Goal: Information Seeking & Learning: Learn about a topic

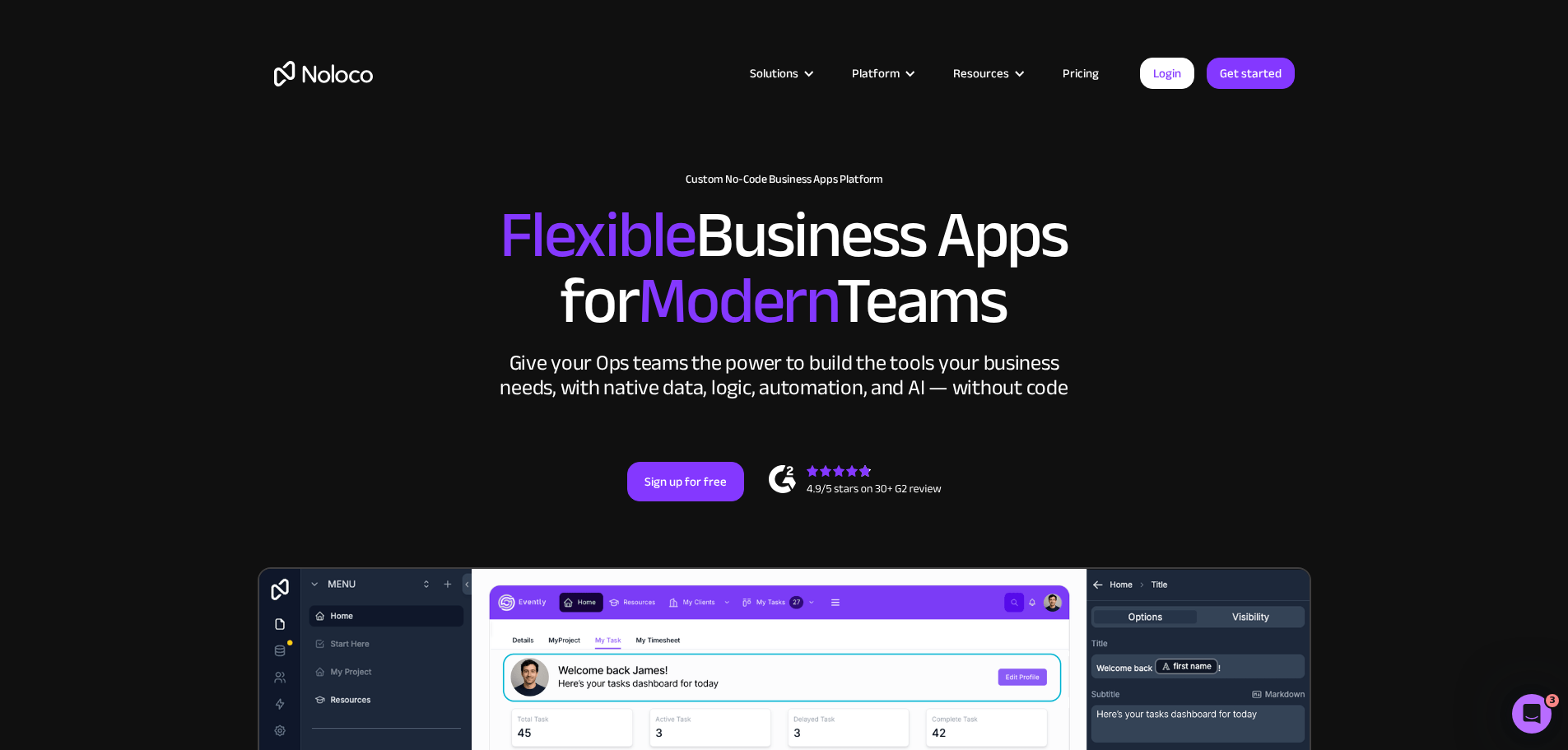
click at [1075, 72] on link "Pricing" at bounding box center [1081, 73] width 78 height 21
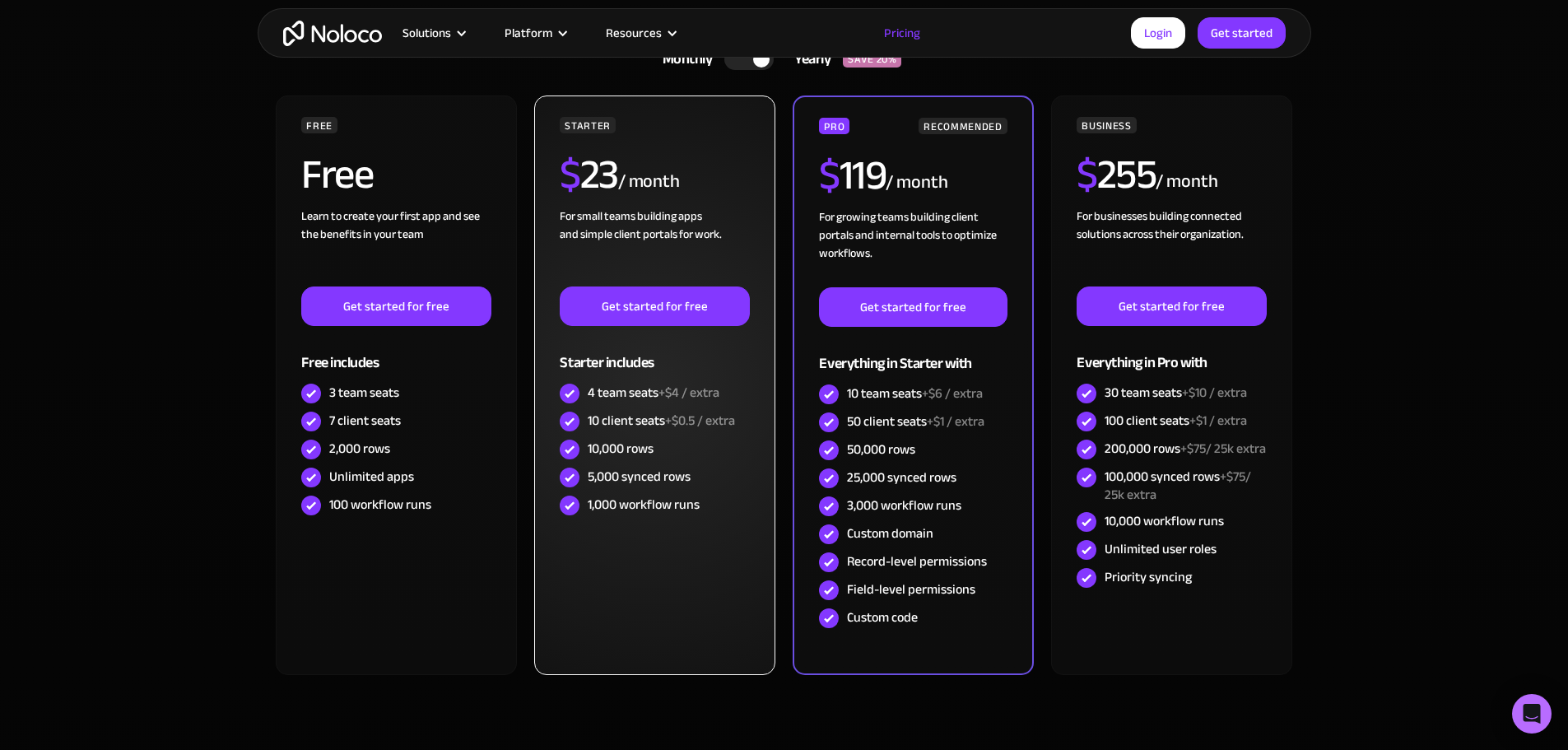
scroll to position [329, 0]
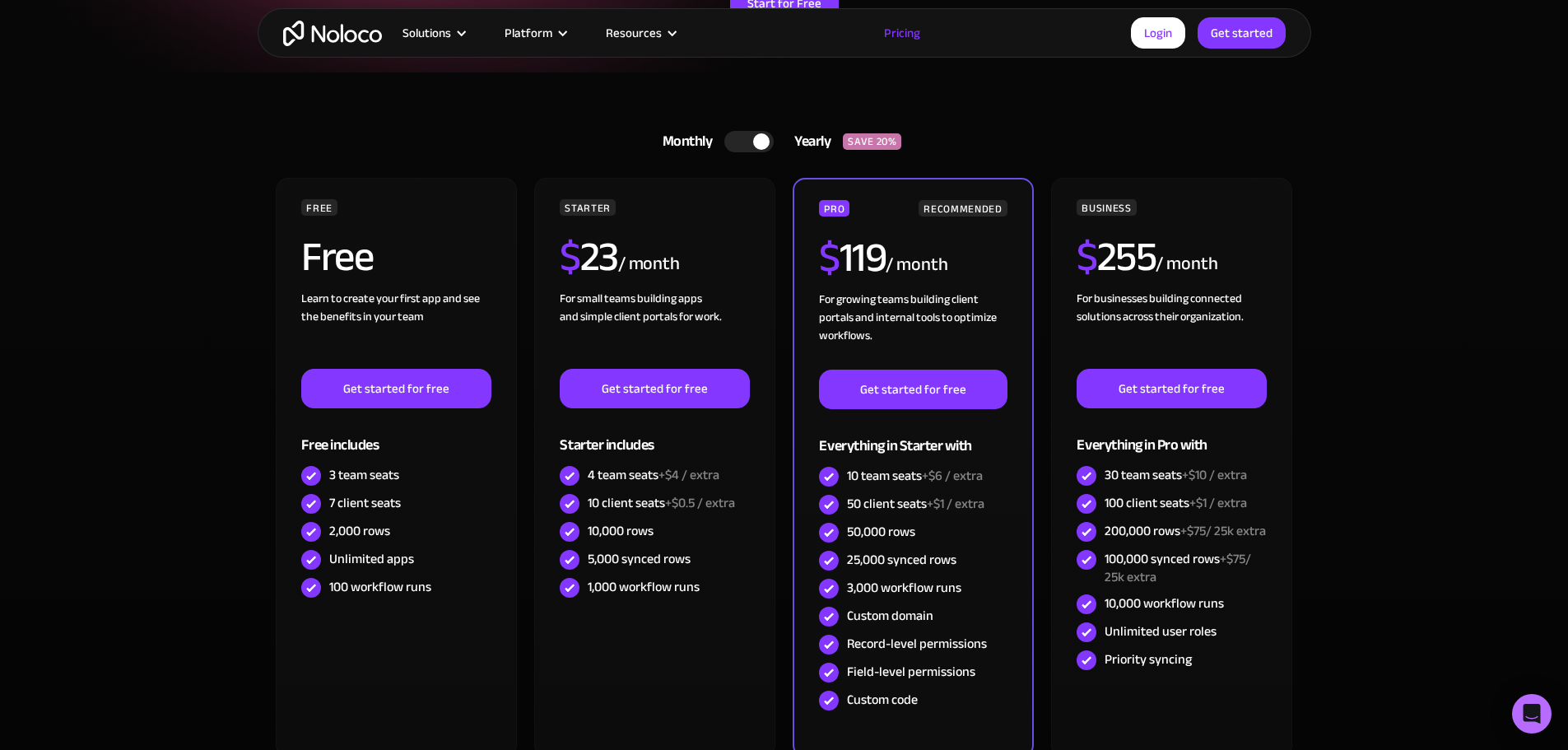
click at [743, 141] on div at bounding box center [749, 142] width 49 height 21
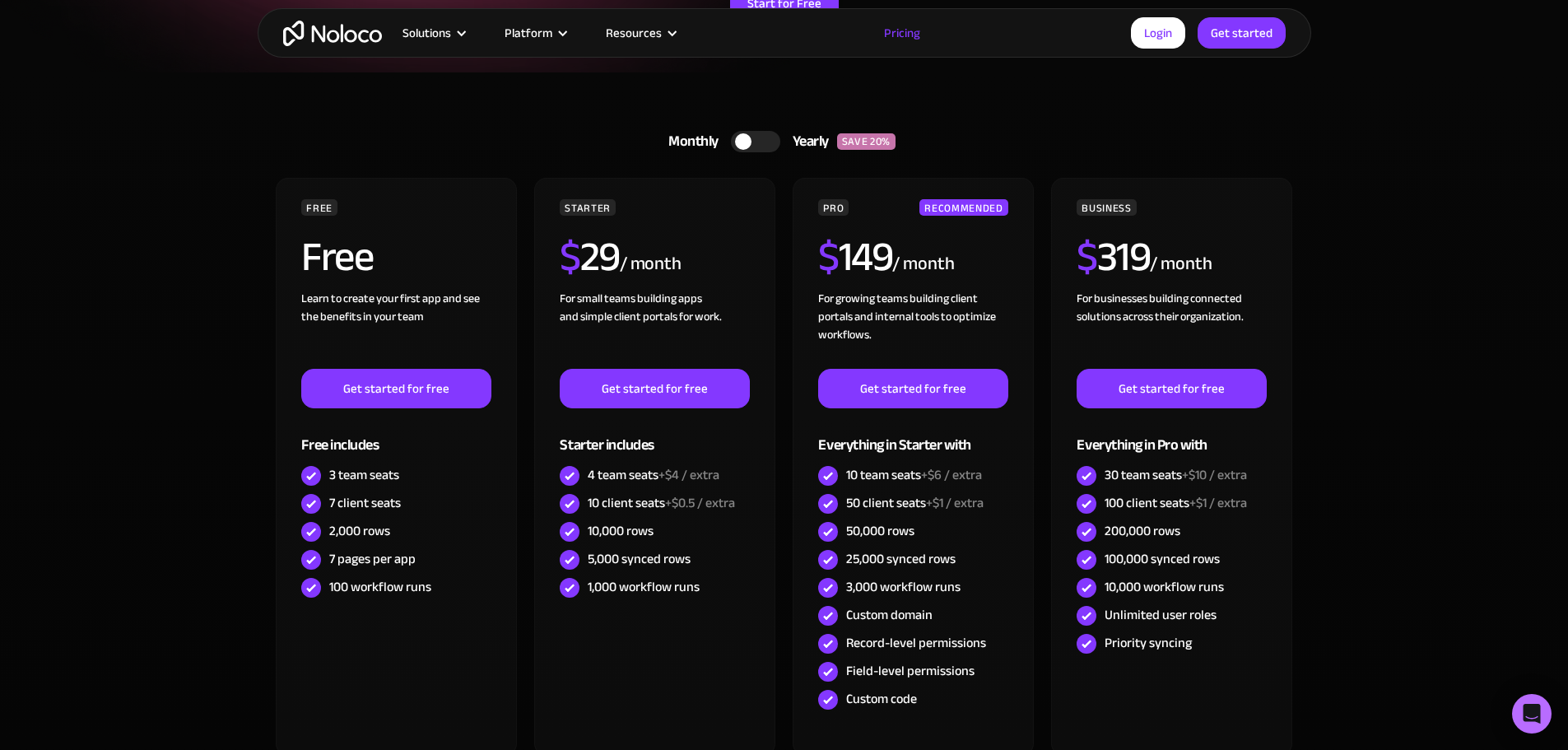
click at [760, 145] on div at bounding box center [756, 142] width 49 height 21
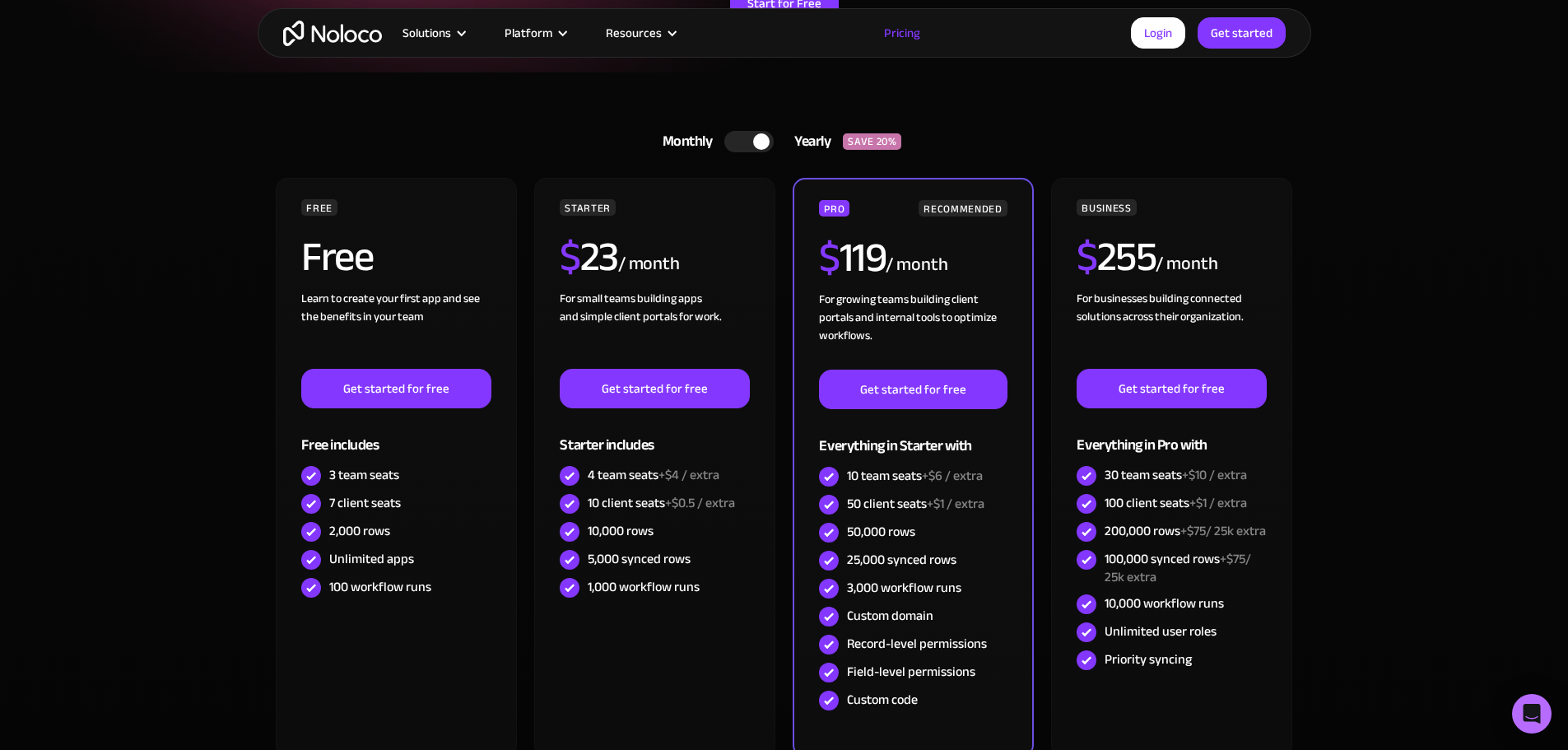
click at [733, 144] on div at bounding box center [749, 142] width 49 height 21
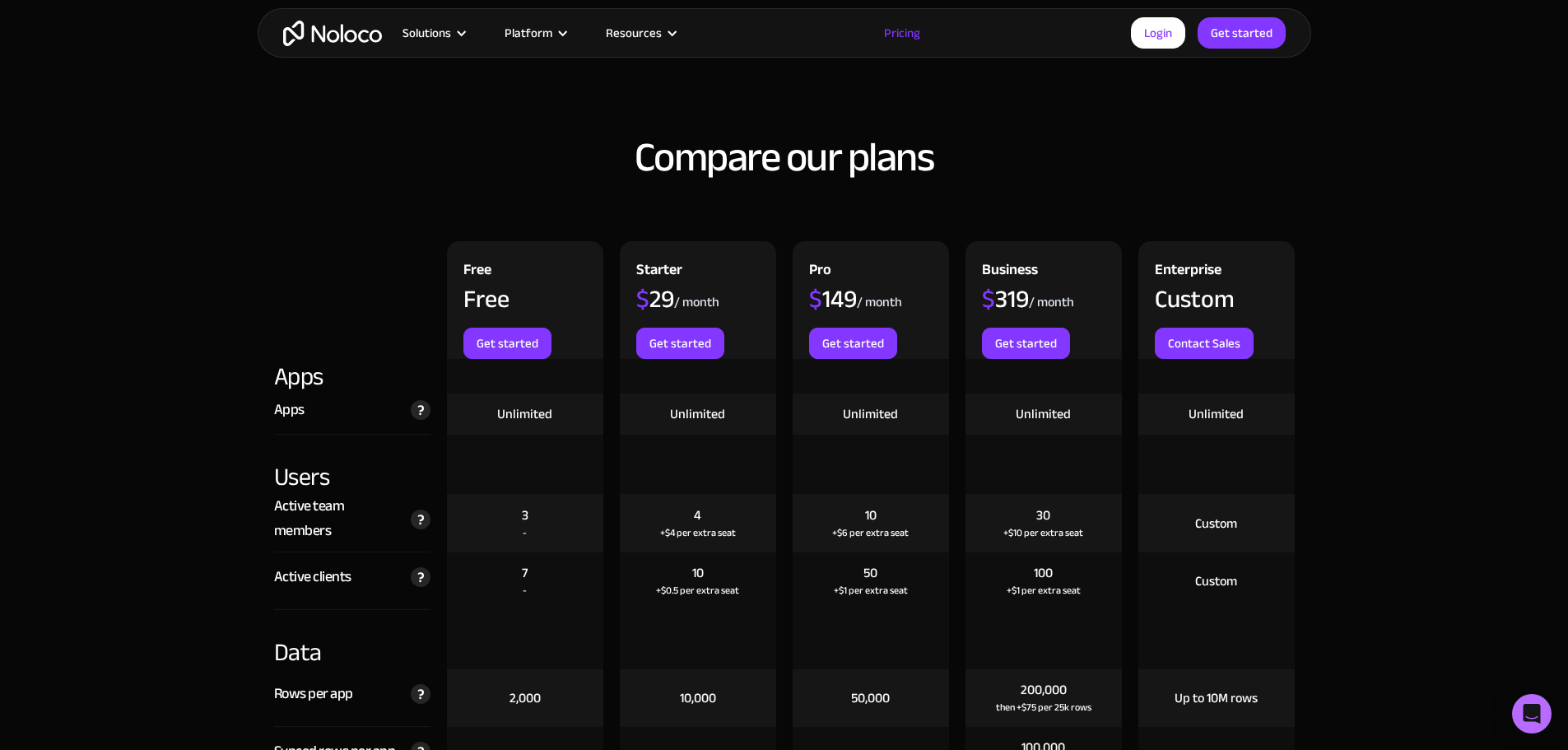
scroll to position [1647, 0]
